Goal: Task Accomplishment & Management: Manage account settings

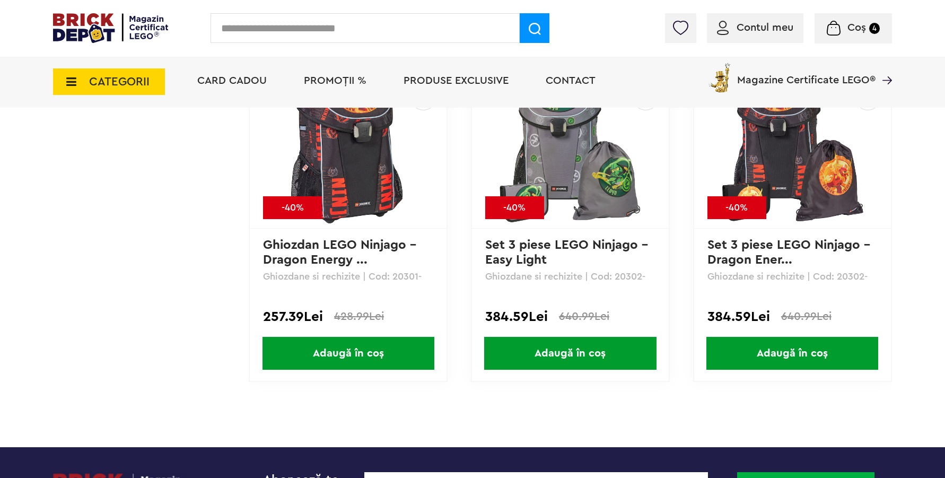
scroll to position [5349, 0]
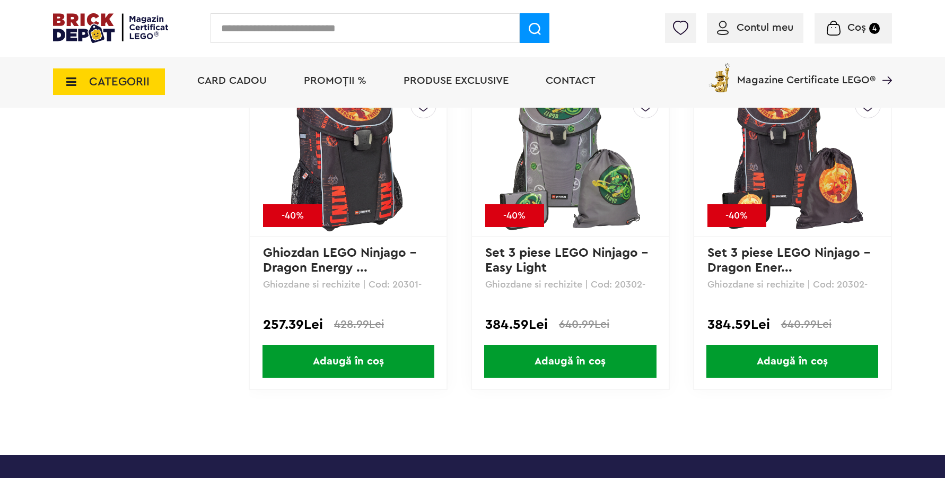
click at [852, 22] on div "Coș 4 Coș Nu ai nimic în coș Conectare Descoperă noutățile" at bounding box center [852, 28] width 77 height 30
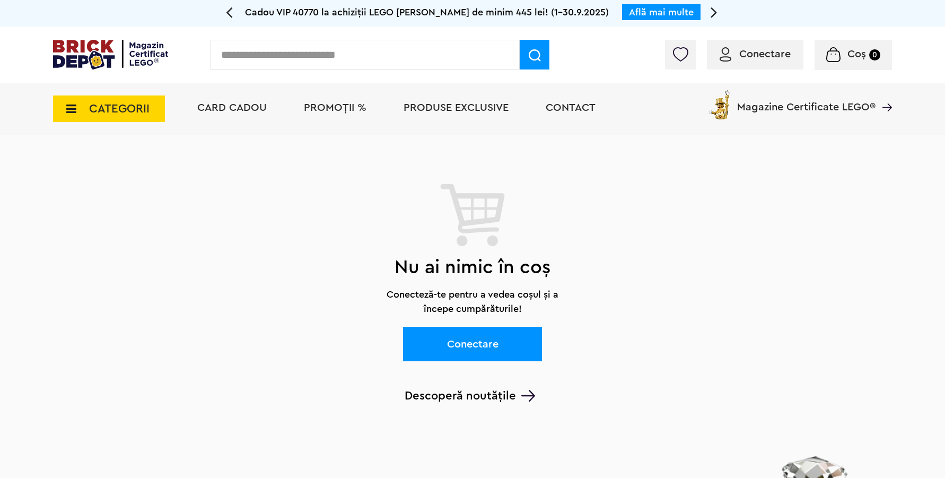
click at [765, 61] on div "Conectare" at bounding box center [755, 55] width 96 height 30
click at [736, 52] on span "Conectare" at bounding box center [754, 54] width 71 height 11
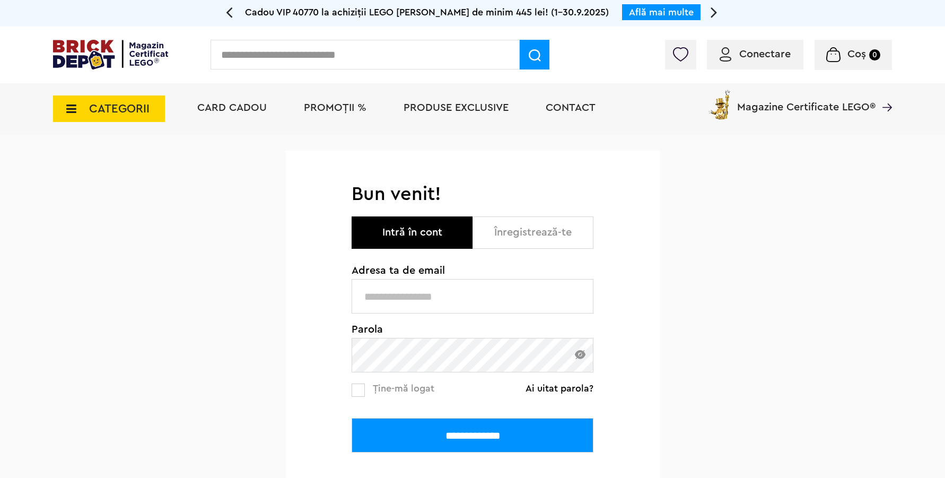
click at [434, 300] on input "text" at bounding box center [473, 296] width 242 height 34
type input "**********"
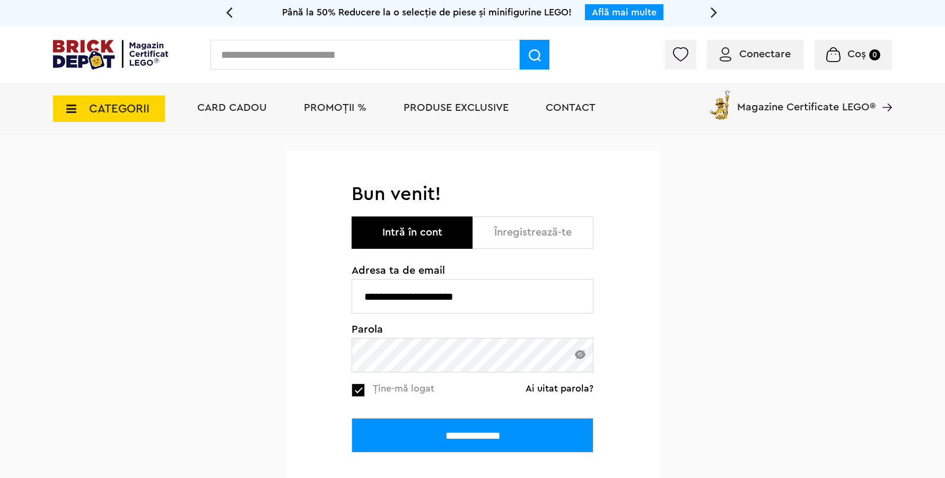
click at [427, 427] on input "**********" at bounding box center [473, 435] width 242 height 34
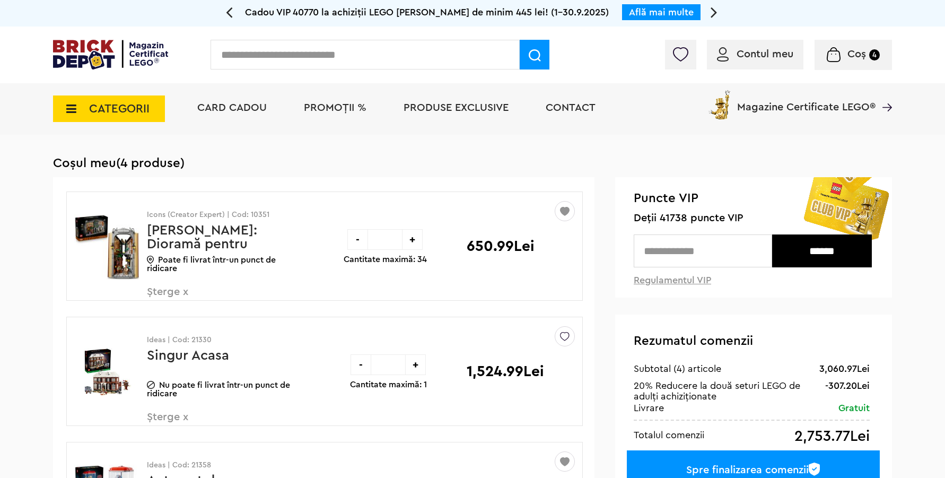
click at [854, 54] on span "Coș" at bounding box center [856, 54] width 19 height 11
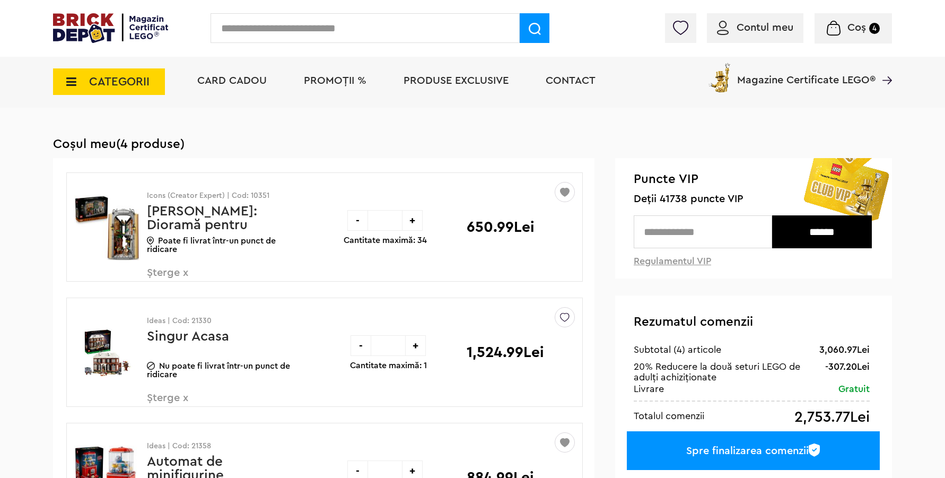
scroll to position [40, 0]
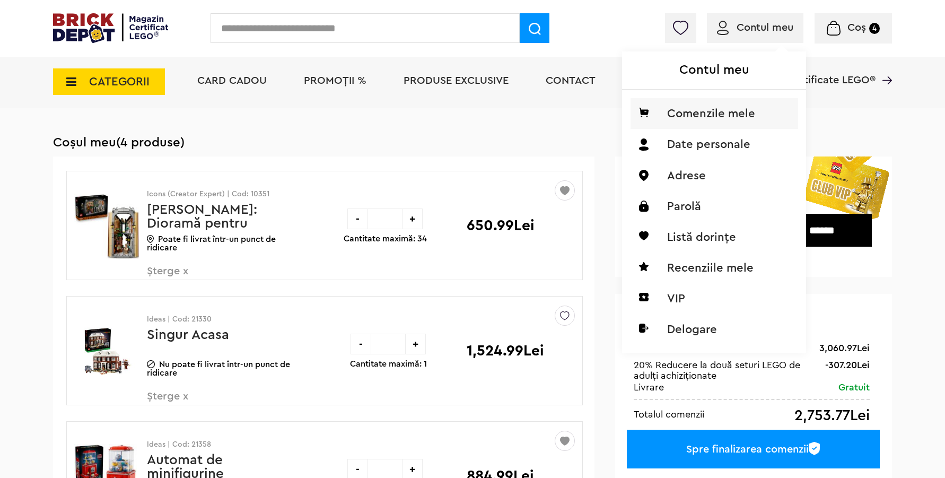
click at [705, 119] on li "Comenzile mele" at bounding box center [714, 113] width 168 height 31
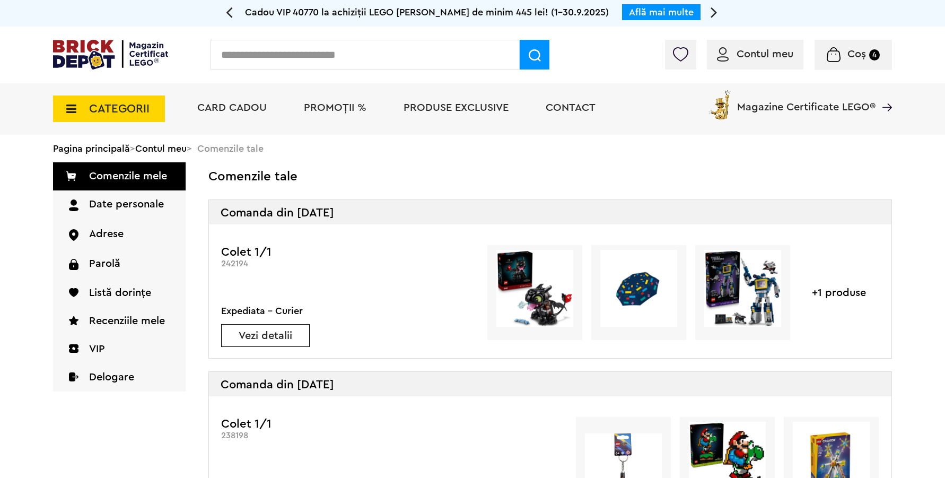
click at [295, 335] on link "Vezi detalii" at bounding box center [265, 335] width 87 height 11
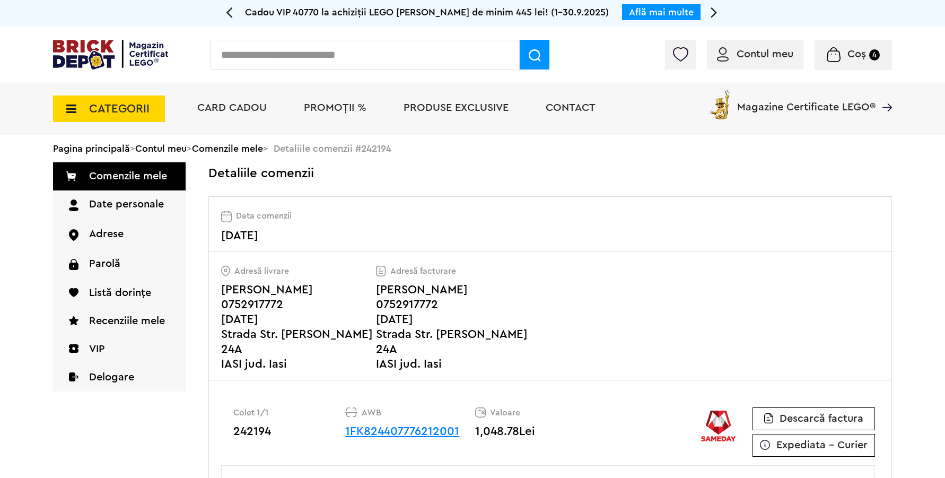
click at [76, 110] on span "CATEGORII" at bounding box center [109, 108] width 112 height 27
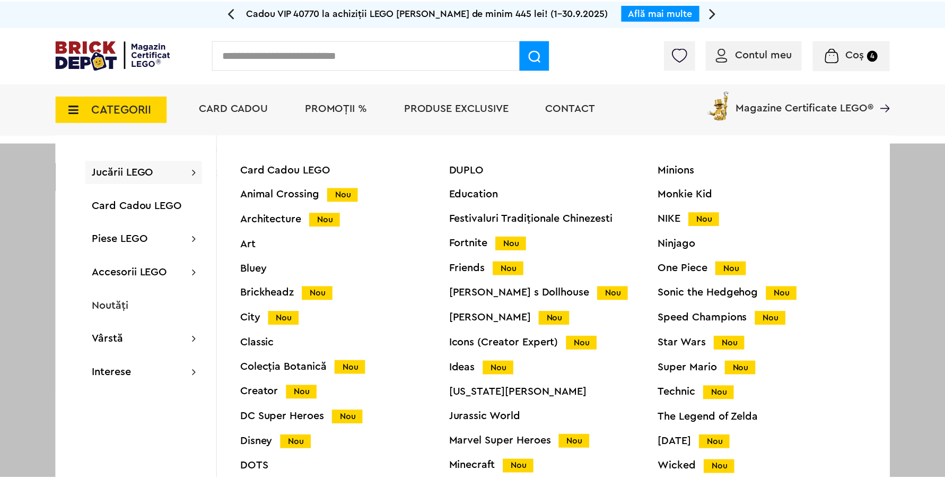
scroll to position [39, 0]
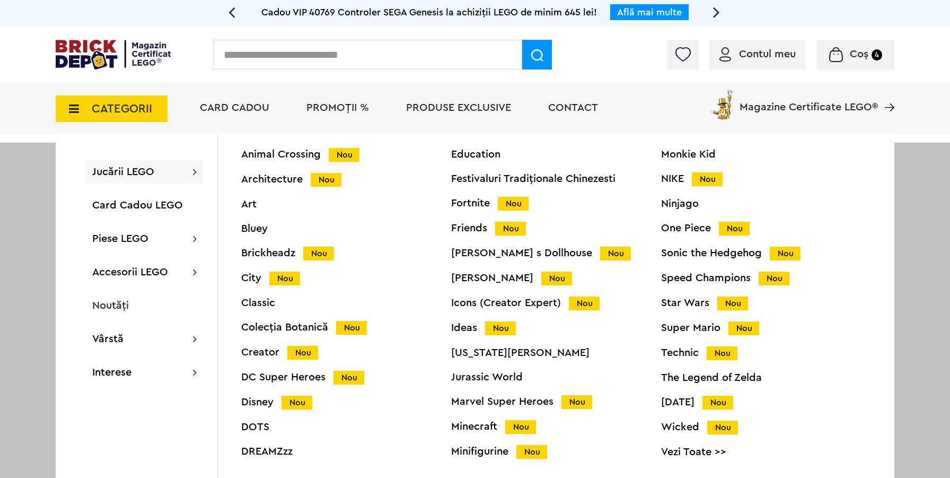
click at [674, 220] on div "Minions Monkie Kid NIKE Nou Ninjago One Piece Nou Sonic the Hedgehog Nou Speed …" at bounding box center [766, 298] width 210 height 346
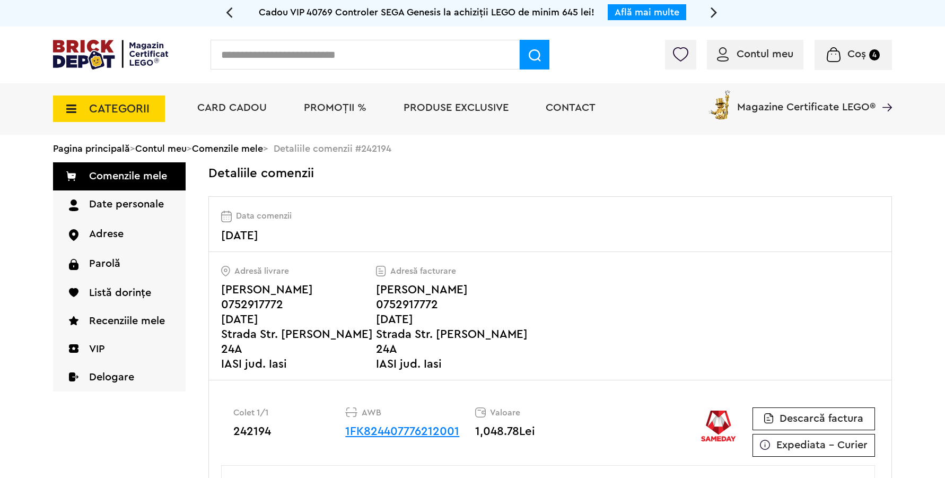
click at [124, 110] on span "CATEGORII" at bounding box center [119, 109] width 60 height 12
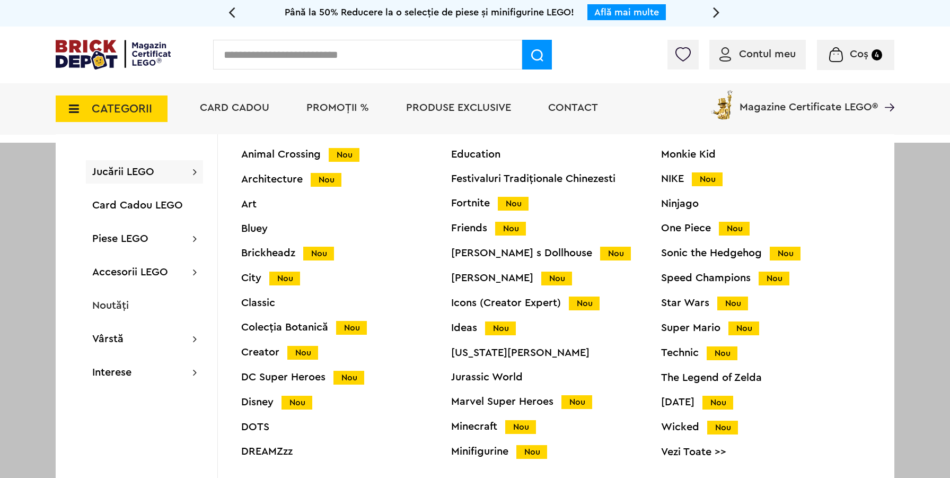
click at [677, 224] on div "One Piece Nou" at bounding box center [766, 228] width 210 height 11
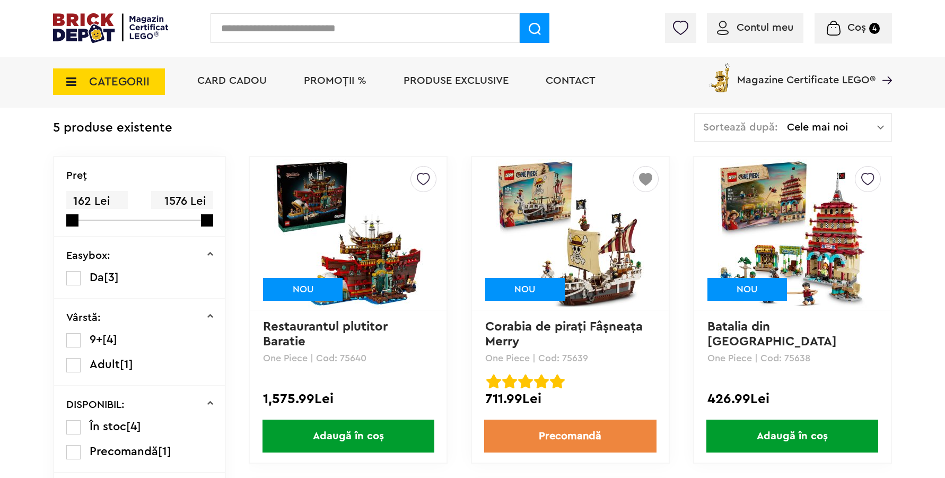
scroll to position [203, 0]
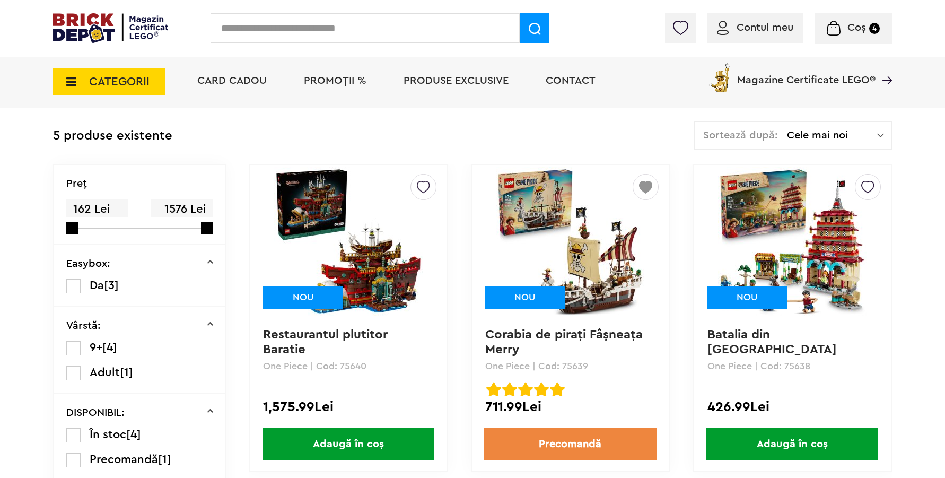
click at [70, 26] on img at bounding box center [110, 28] width 115 height 30
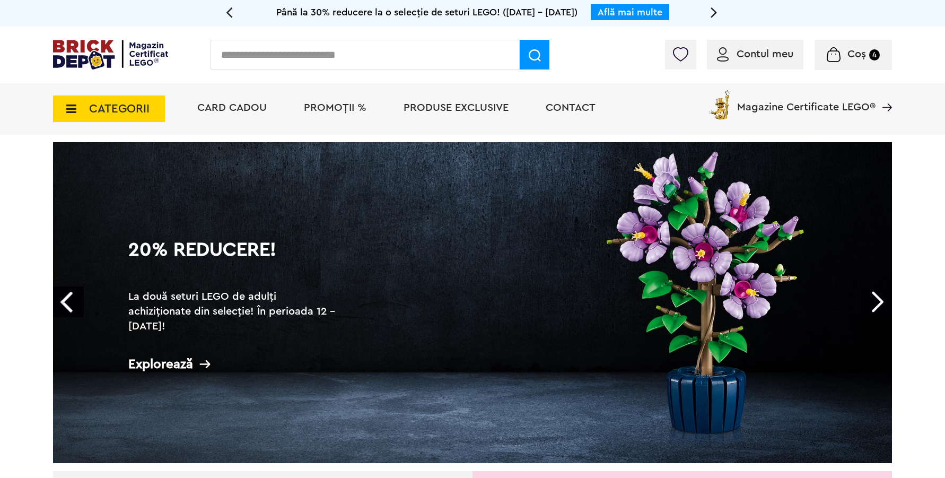
click at [850, 54] on span "Coș" at bounding box center [856, 54] width 19 height 11
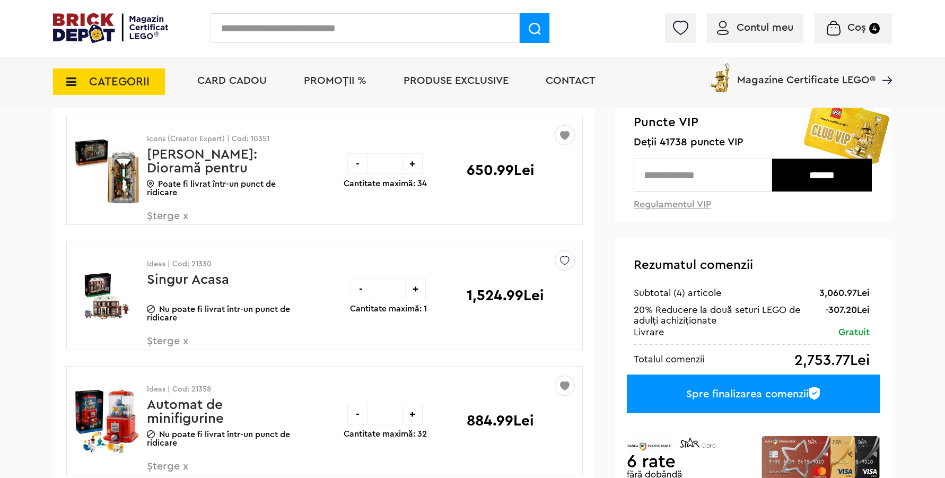
scroll to position [94, 0]
